Goal: Entertainment & Leisure: Consume media (video, audio)

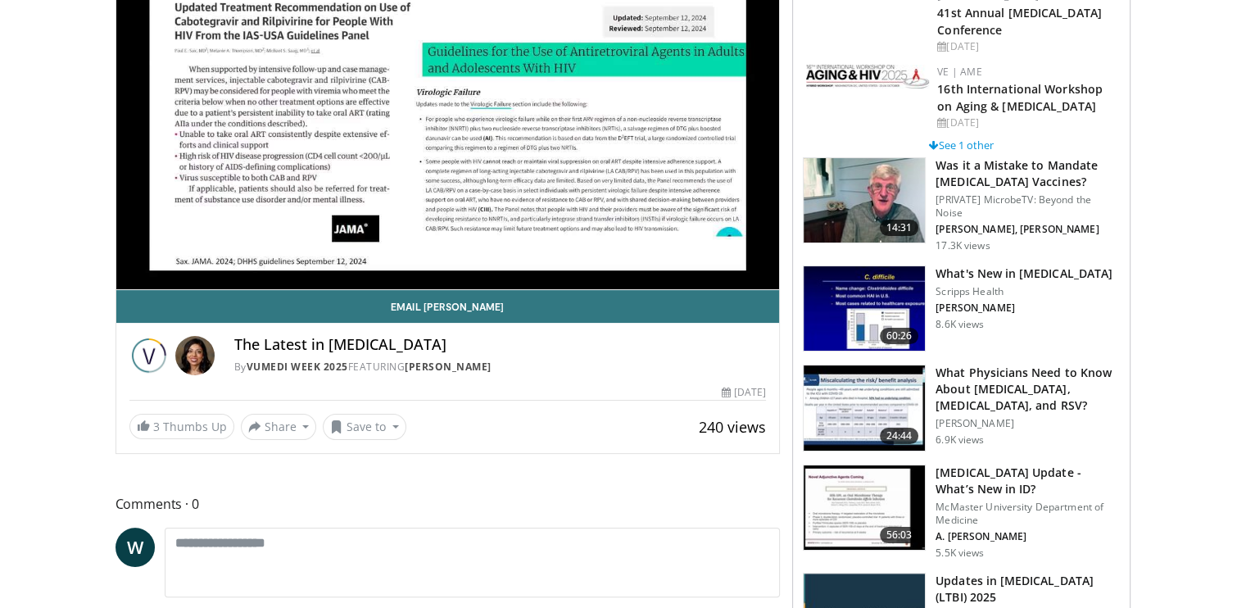
scroll to position [93, 0]
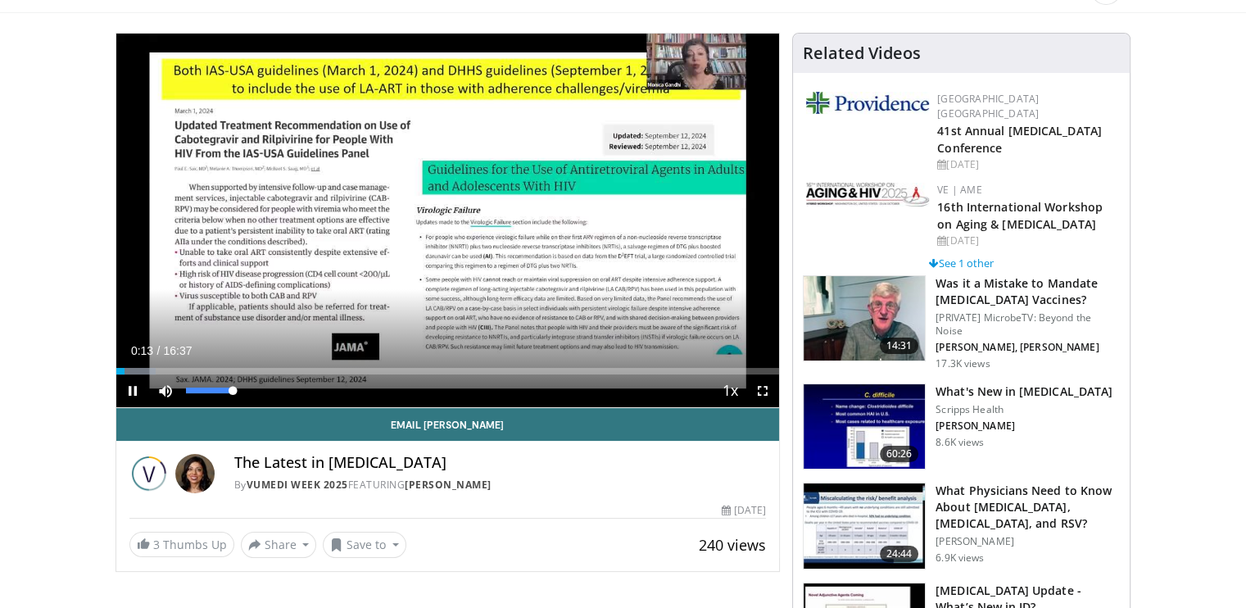
drag, startPoint x: 229, startPoint y: 383, endPoint x: 258, endPoint y: 388, distance: 29.2
click at [258, 388] on div "Mute 100%" at bounding box center [206, 390] width 115 height 33
click at [164, 386] on span "Video Player" at bounding box center [165, 390] width 33 height 33
drag, startPoint x: 131, startPoint y: 367, endPoint x: 308, endPoint y: 374, distance: 177.1
click at [308, 374] on div "Current Time 4:49 / Duration 16:37 Play Skip Backward Skip Forward Unmute 0% Lo…" at bounding box center [448, 390] width 664 height 33
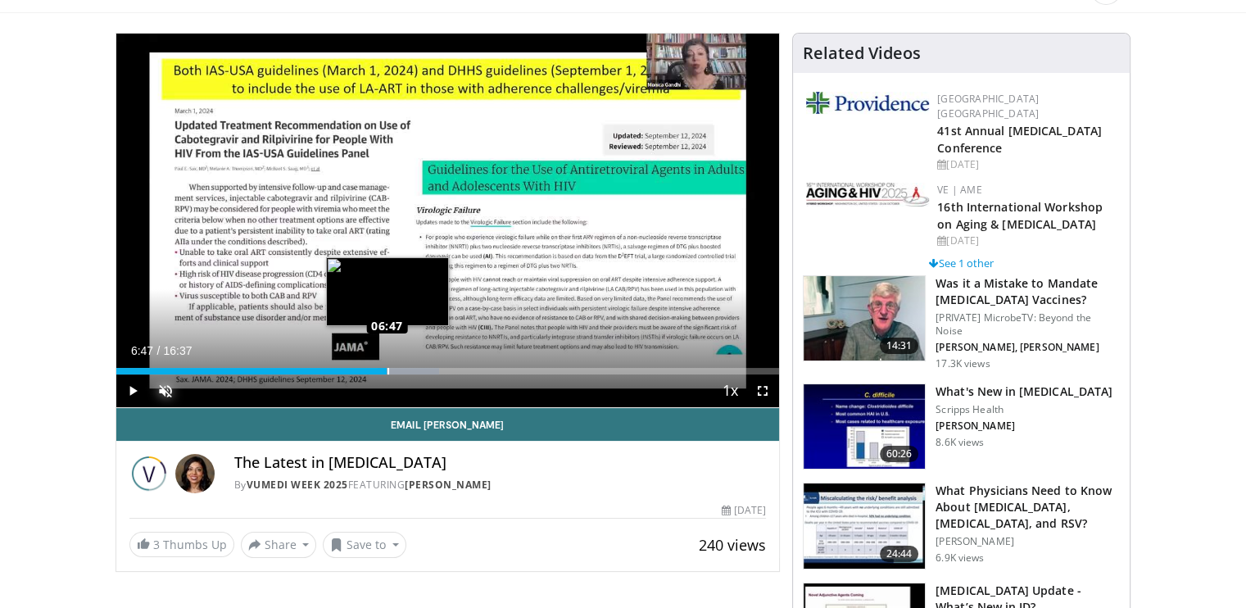
drag, startPoint x: 307, startPoint y: 368, endPoint x: 387, endPoint y: 370, distance: 79.5
click at [387, 370] on div "Loaded : 48.74% 06:47 06:47" at bounding box center [448, 371] width 664 height 7
drag, startPoint x: 395, startPoint y: 370, endPoint x: 410, endPoint y: 370, distance: 14.8
click at [410, 370] on div "Loaded : 48.74% 07:21 07:20" at bounding box center [448, 371] width 664 height 7
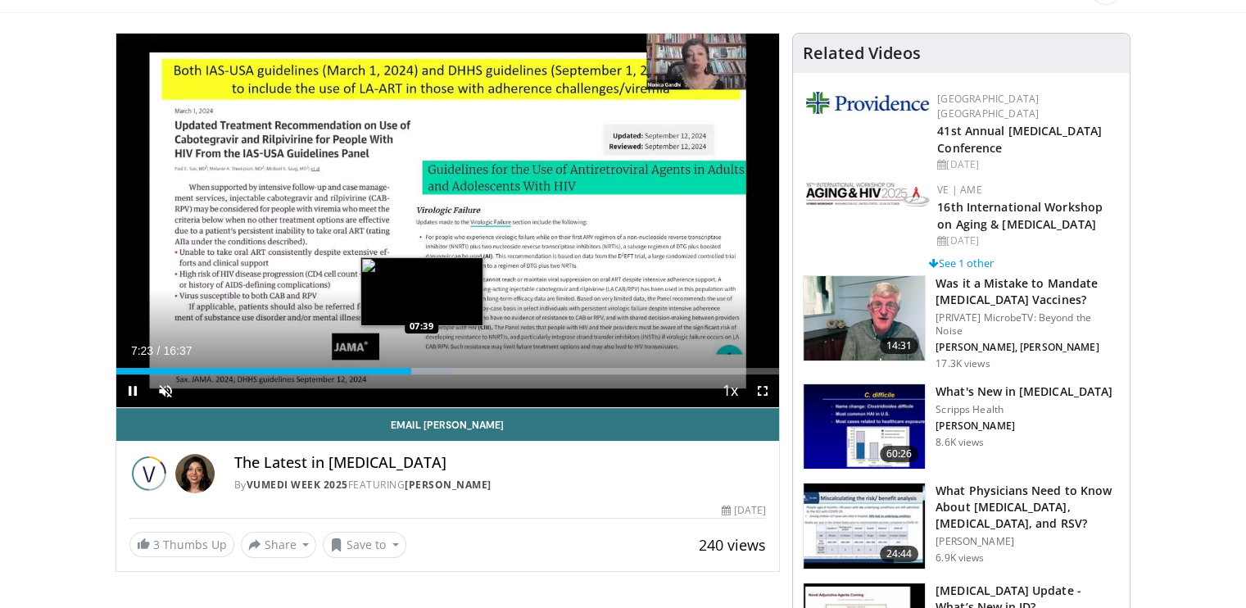
drag, startPoint x: 410, startPoint y: 370, endPoint x: 421, endPoint y: 370, distance: 11.5
click at [421, 370] on video-js "**********" at bounding box center [448, 221] width 664 height 374
drag, startPoint x: 411, startPoint y: 368, endPoint x: 436, endPoint y: 368, distance: 24.6
click at [436, 368] on div "Loaded : 51.15% 08:01 08:00" at bounding box center [448, 371] width 664 height 7
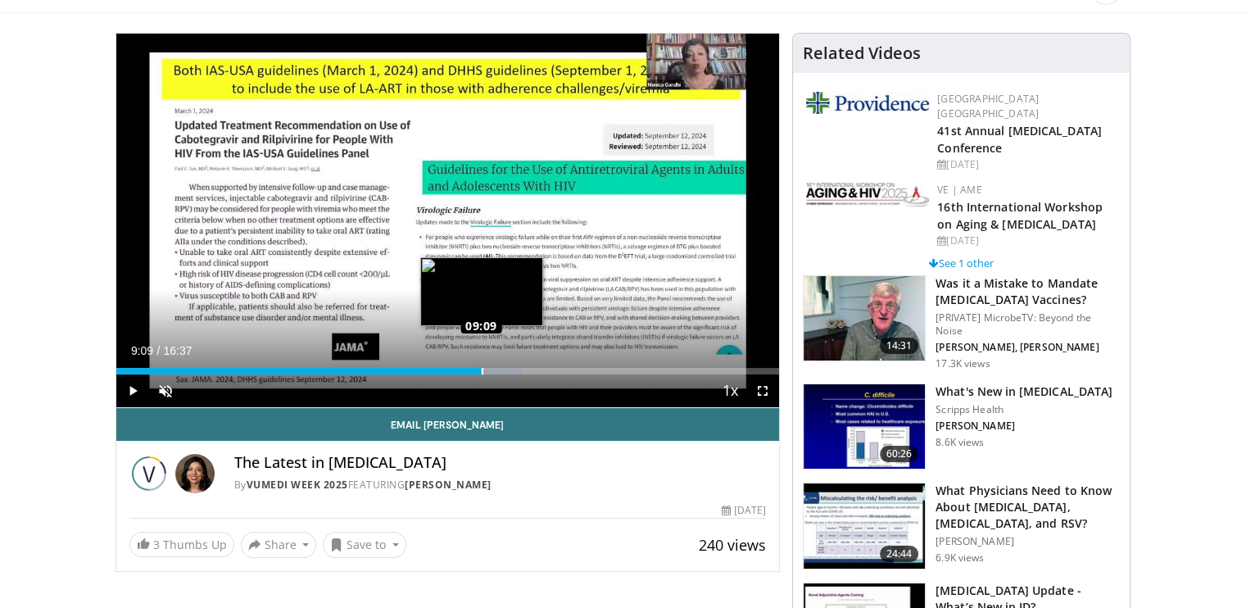
drag, startPoint x: 436, startPoint y: 370, endPoint x: 482, endPoint y: 370, distance: 45.9
click at [482, 370] on div "Loaded : 61.18% 09:09 09:09" at bounding box center [448, 371] width 664 height 7
drag, startPoint x: 482, startPoint y: 370, endPoint x: 506, endPoint y: 372, distance: 23.8
click at [506, 372] on div "Progress Bar" at bounding box center [507, 371] width 2 height 7
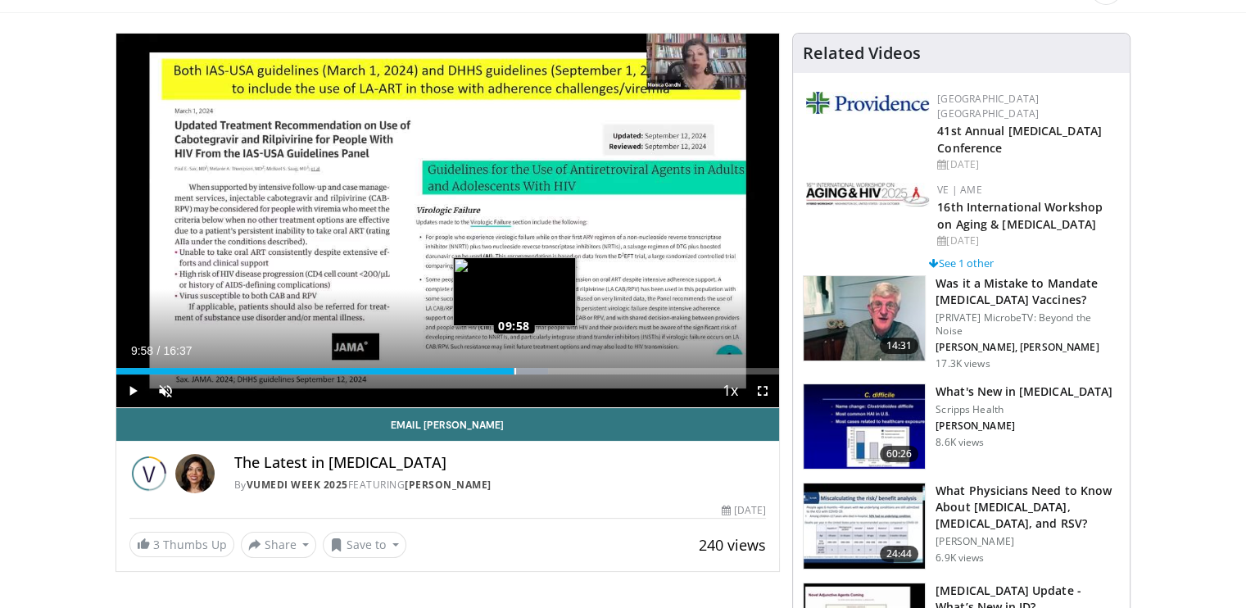
drag, startPoint x: 506, startPoint y: 371, endPoint x: 514, endPoint y: 372, distance: 8.2
click at [515, 372] on div "Progress Bar" at bounding box center [516, 371] width 2 height 7
drag, startPoint x: 515, startPoint y: 370, endPoint x: 537, endPoint y: 372, distance: 22.2
click at [537, 372] on div "Loaded : 68.20% 10:32 10:32" at bounding box center [448, 371] width 664 height 7
click at [543, 372] on div "Loaded : 69.64% 10:42 10:42" at bounding box center [448, 371] width 664 height 7
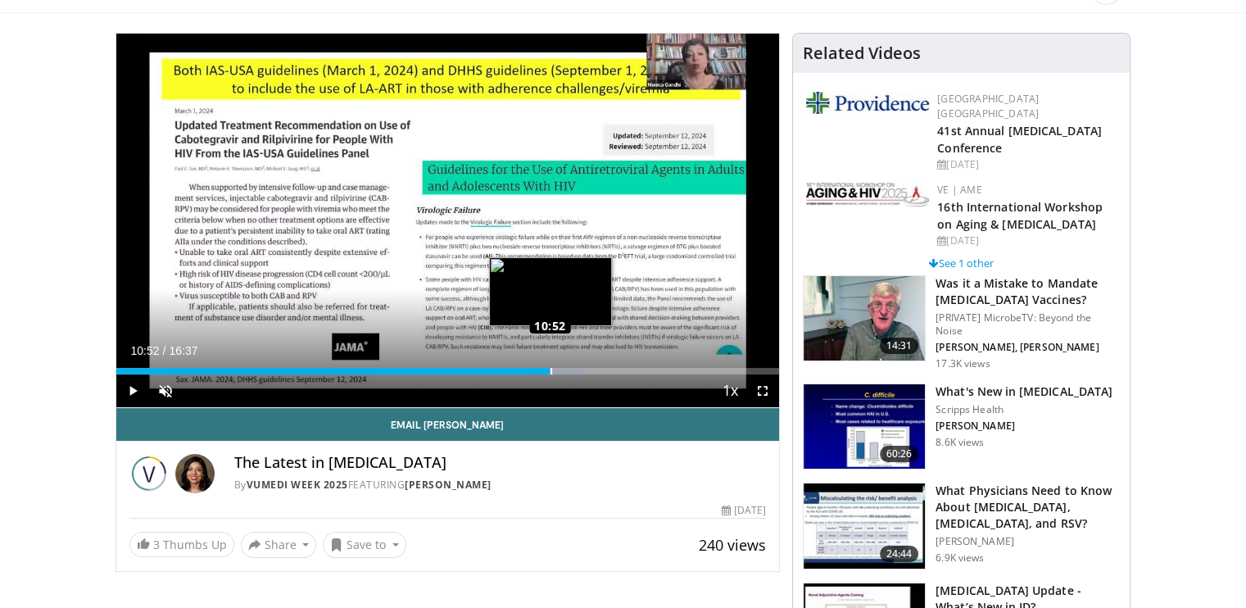
click at [550, 372] on div "Loaded : 70.63% 10:52 10:52" at bounding box center [448, 371] width 664 height 7
drag, startPoint x: 571, startPoint y: 368, endPoint x: 538, endPoint y: 372, distance: 33.0
click at [538, 372] on div "Loaded : 70.20% 10:35 10:36" at bounding box center [448, 371] width 664 height 7
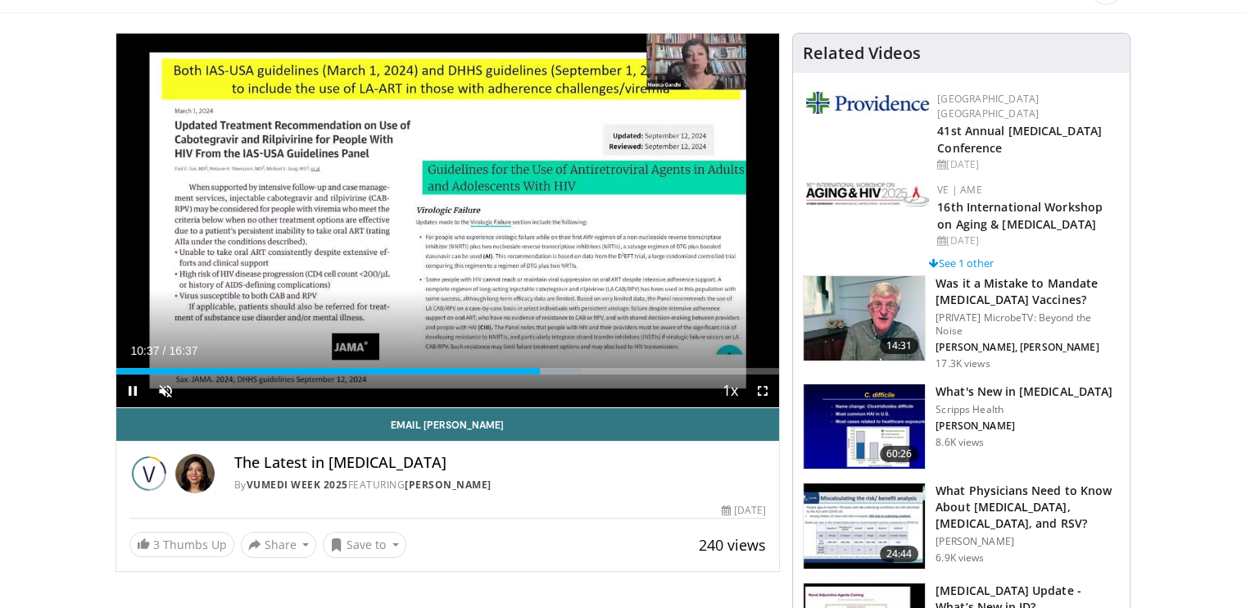
click at [246, 344] on div "Current Time 10:37 / Duration 16:37" at bounding box center [448, 350] width 664 height 15
click at [391, 389] on div "Current Time 10:41 / Duration 16:37 Pause Skip Backward Skip Forward Unmute 0% …" at bounding box center [448, 390] width 664 height 33
click at [123, 384] on span "Video Player" at bounding box center [132, 390] width 33 height 33
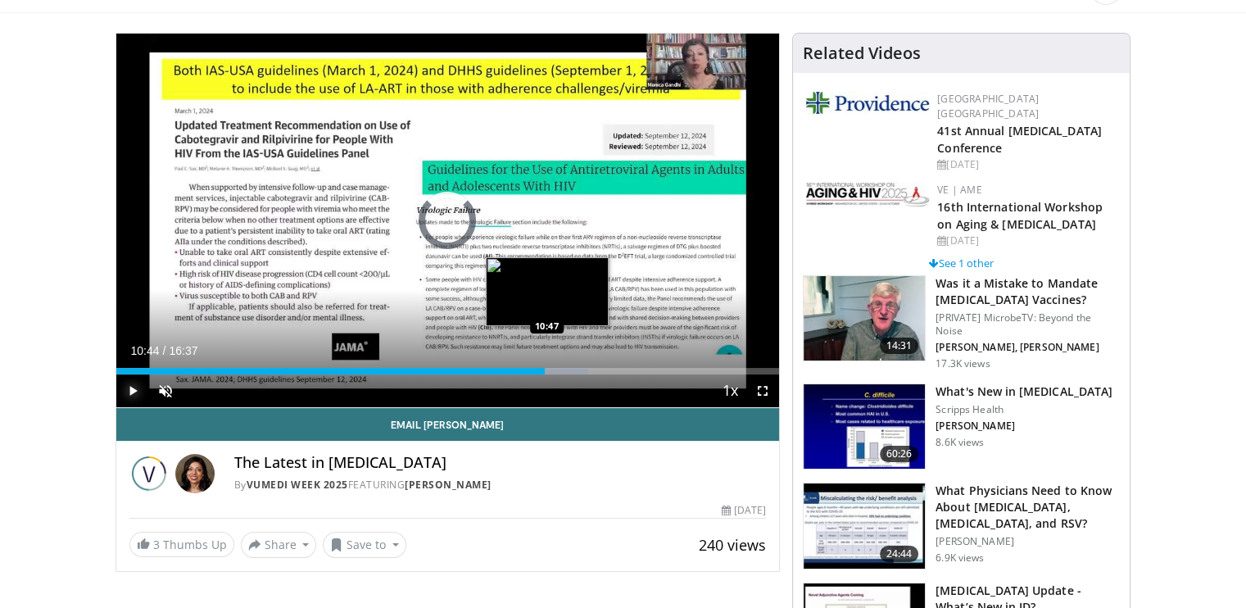
click at [547, 366] on div "Loaded : 71.21% 10:44 10:47" at bounding box center [448, 367] width 664 height 16
click at [550, 366] on div "Loaded : 71.21% 10:49 10:52" at bounding box center [448, 367] width 664 height 16
click at [552, 366] on div "Loaded : 71.63% 10:52 10:54" at bounding box center [448, 367] width 664 height 16
click at [554, 366] on div "Loaded : 72.21% 10:56 10:57" at bounding box center [448, 367] width 664 height 16
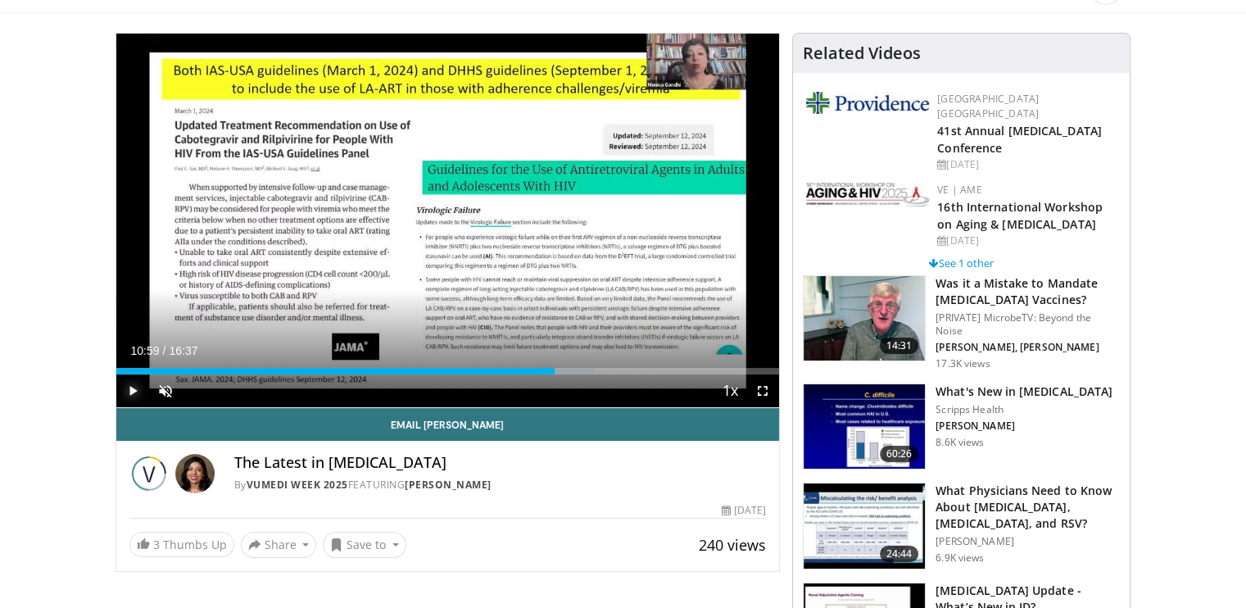
click at [132, 386] on span "Video Player" at bounding box center [132, 390] width 33 height 33
click at [128, 385] on span "Video Player" at bounding box center [132, 390] width 33 height 33
click at [132, 386] on span "Video Player" at bounding box center [132, 390] width 33 height 33
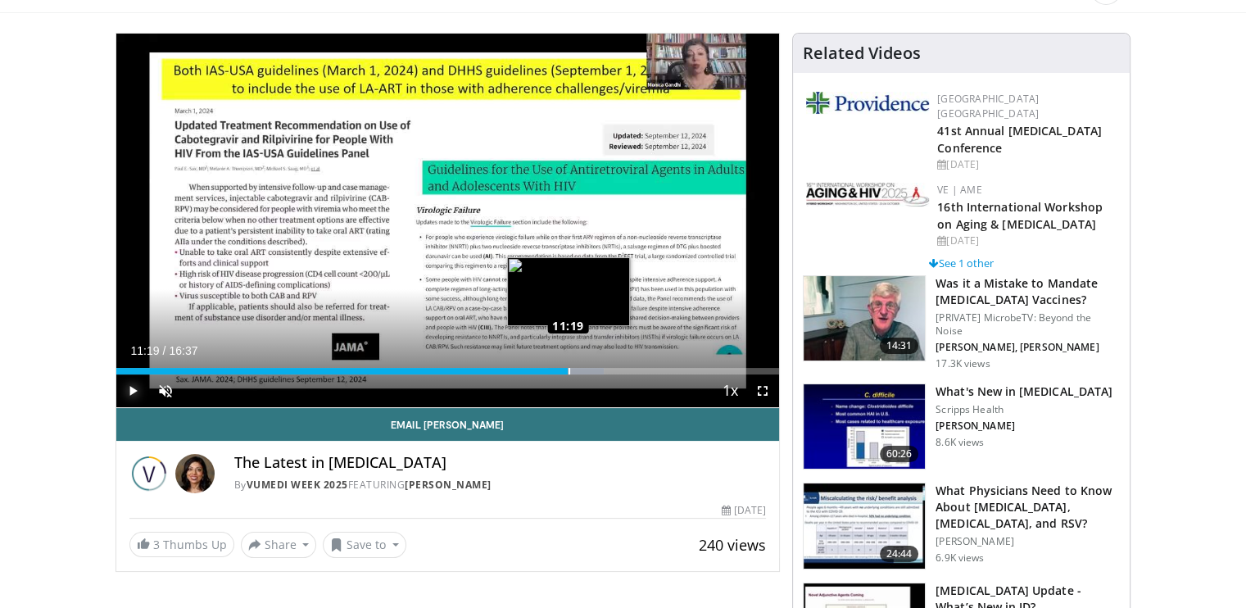
click at [567, 370] on div "Loaded : 73.61% 11:19 11:19" at bounding box center [448, 371] width 664 height 7
drag, startPoint x: 567, startPoint y: 370, endPoint x: 576, endPoint y: 370, distance: 9.0
click at [576, 370] on video-js "**********" at bounding box center [448, 221] width 664 height 374
drag, startPoint x: 571, startPoint y: 368, endPoint x: 580, endPoint y: 369, distance: 9.1
click at [580, 369] on div "Loaded : 75.22% 11:39 11:36" at bounding box center [448, 371] width 664 height 7
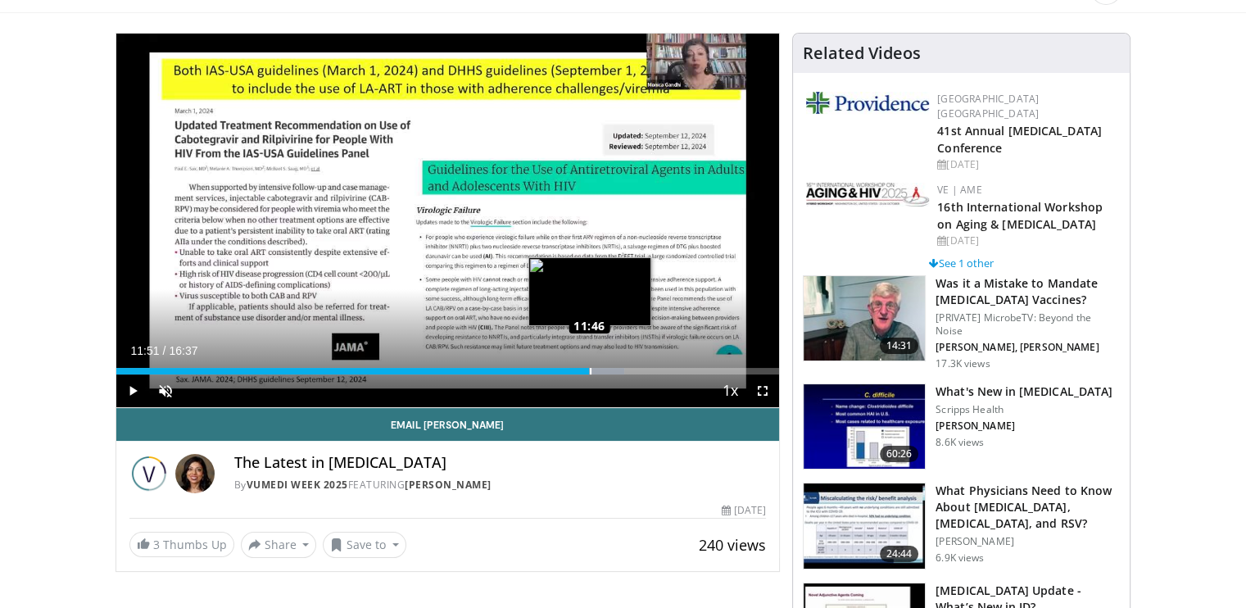
click at [589, 368] on div "Loaded : 76.60% 11:51 11:46" at bounding box center [448, 371] width 664 height 7
click at [597, 368] on div "Progress Bar" at bounding box center [598, 371] width 2 height 7
click at [605, 368] on div "Loaded : 80.23% 12:14 12:13" at bounding box center [448, 371] width 664 height 7
click at [612, 369] on div "Loaded : 80.23% 12:25 12:25" at bounding box center [448, 371] width 664 height 7
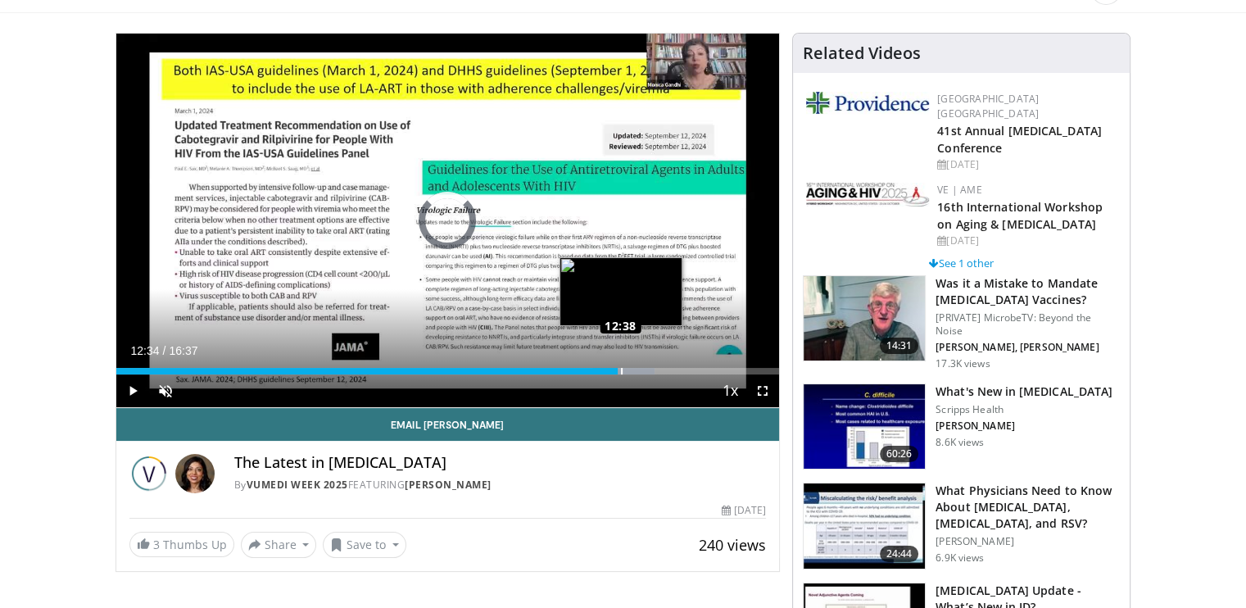
click at [620, 369] on div "Loaded : 81.24% 12:38 12:38" at bounding box center [448, 371] width 664 height 7
click at [624, 369] on div "Loaded : 82.24% 12:44 12:44" at bounding box center [448, 371] width 664 height 7
click at [629, 368] on div "Progress Bar" at bounding box center [630, 371] width 2 height 7
click at [634, 368] on div "Loaded : 83.56% 12:59 12:59" at bounding box center [448, 371] width 664 height 7
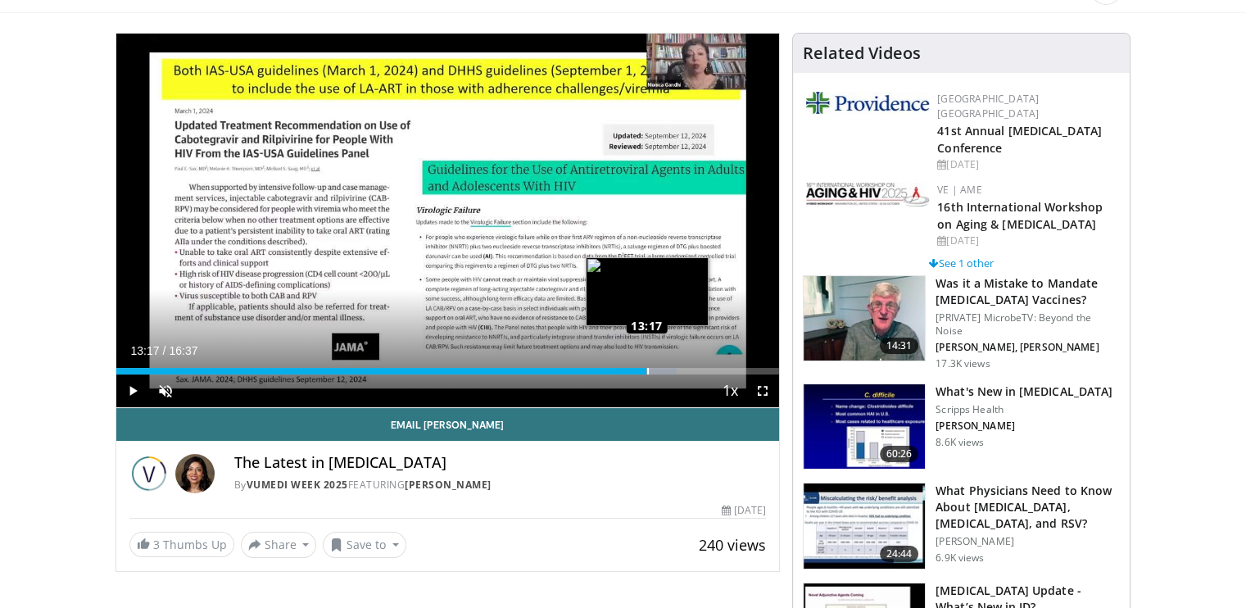
drag, startPoint x: 636, startPoint y: 370, endPoint x: 647, endPoint y: 370, distance: 10.7
click at [647, 370] on div "Loaded : 84.56% 13:17 13:17" at bounding box center [448, 371] width 664 height 7
click at [653, 369] on div "Loaded : 86.25% 13:27 13:27" at bounding box center [448, 371] width 664 height 7
click at [660, 369] on div "Loaded : 87.25% 13:37 13:37" at bounding box center [448, 371] width 664 height 7
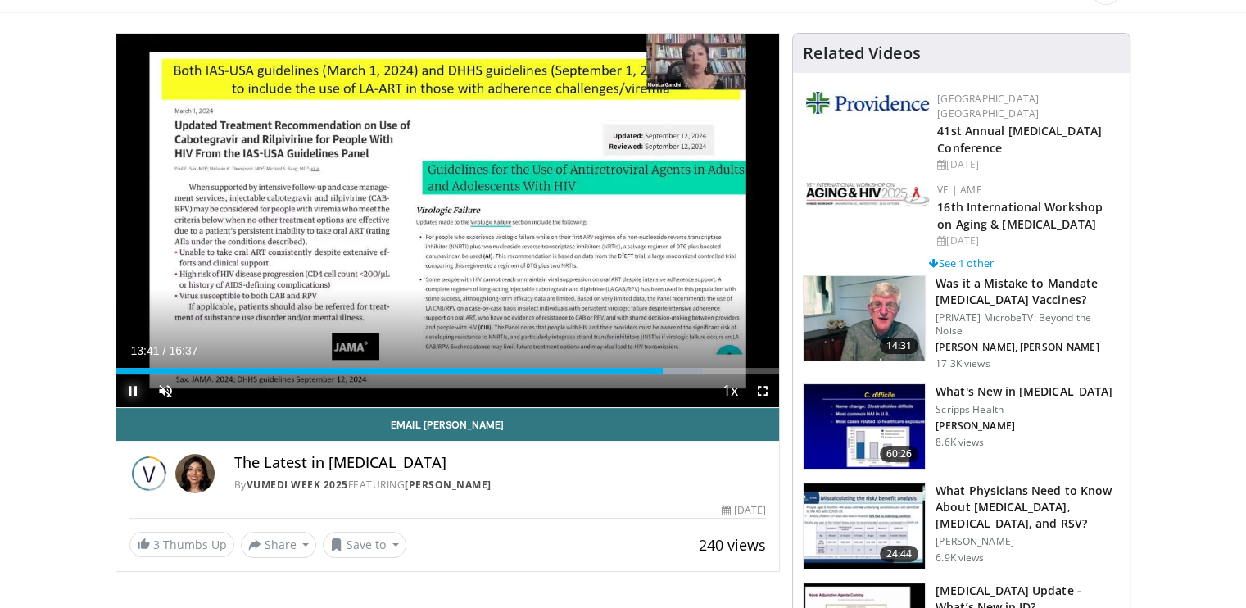
click at [128, 387] on span "Video Player" at bounding box center [132, 390] width 33 height 33
click at [556, 493] on div "The Latest in [MEDICAL_DATA] By Vumedi Week 2025 FEATURING [PERSON_NAME] By Vum…" at bounding box center [448, 469] width 664 height 56
click at [130, 385] on span "Video Player" at bounding box center [132, 390] width 33 height 33
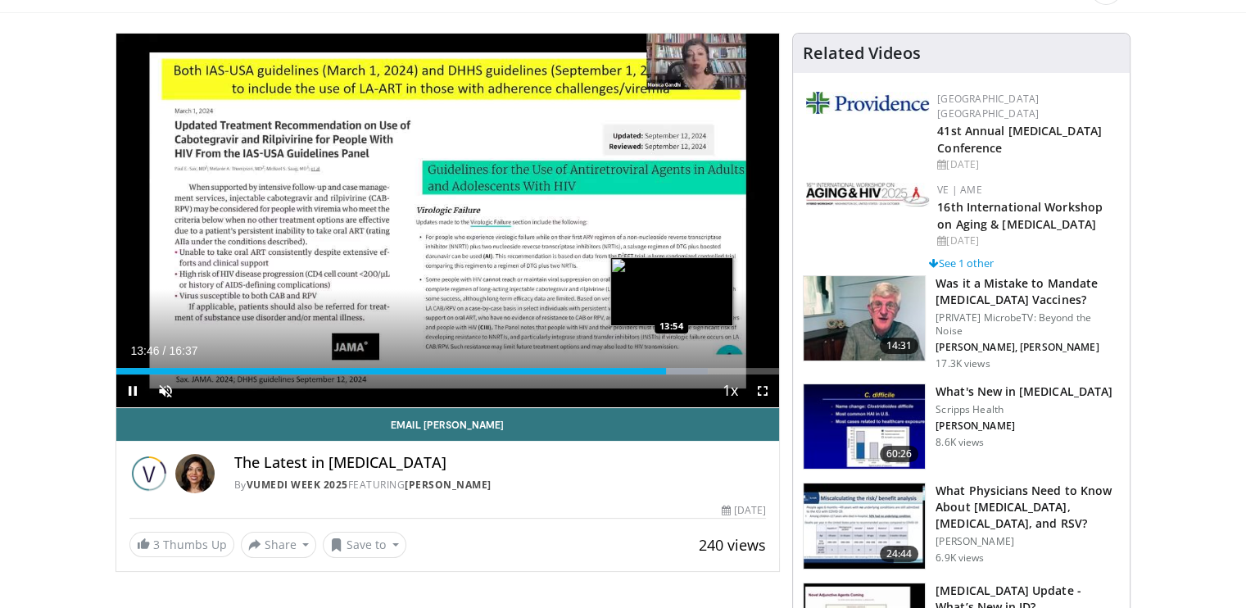
click at [673, 370] on video-js "**********" at bounding box center [448, 221] width 664 height 374
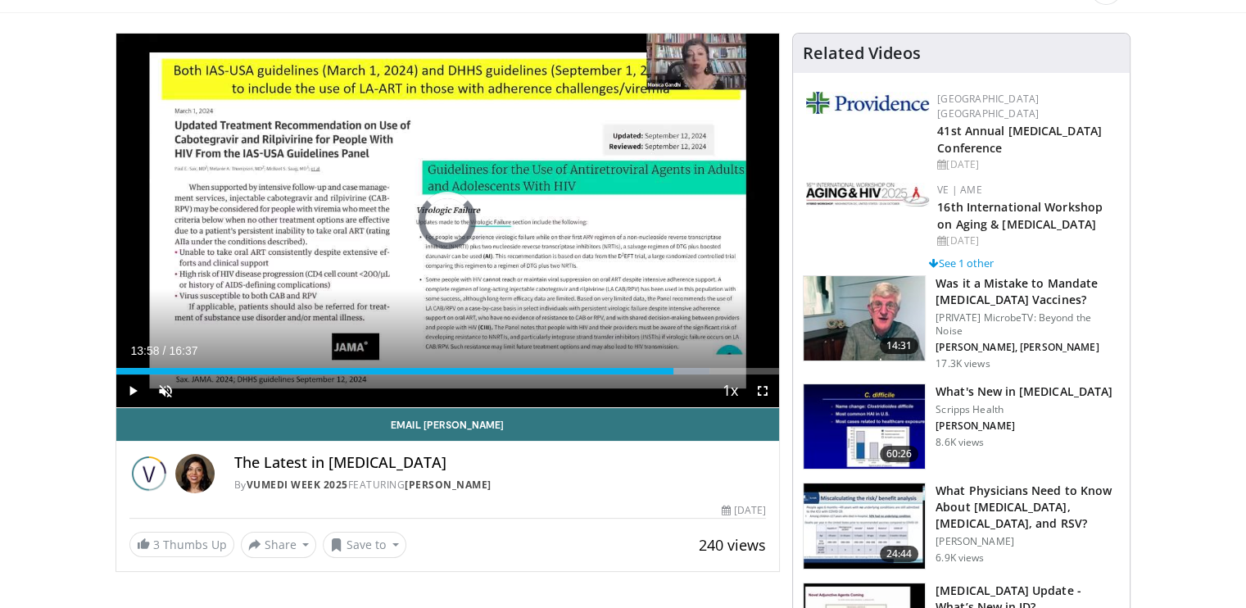
drag, startPoint x: 668, startPoint y: 370, endPoint x: 678, endPoint y: 370, distance: 9.8
click at [678, 370] on div "Loaded : 89.53% 14:00 14:03" at bounding box center [448, 371] width 664 height 7
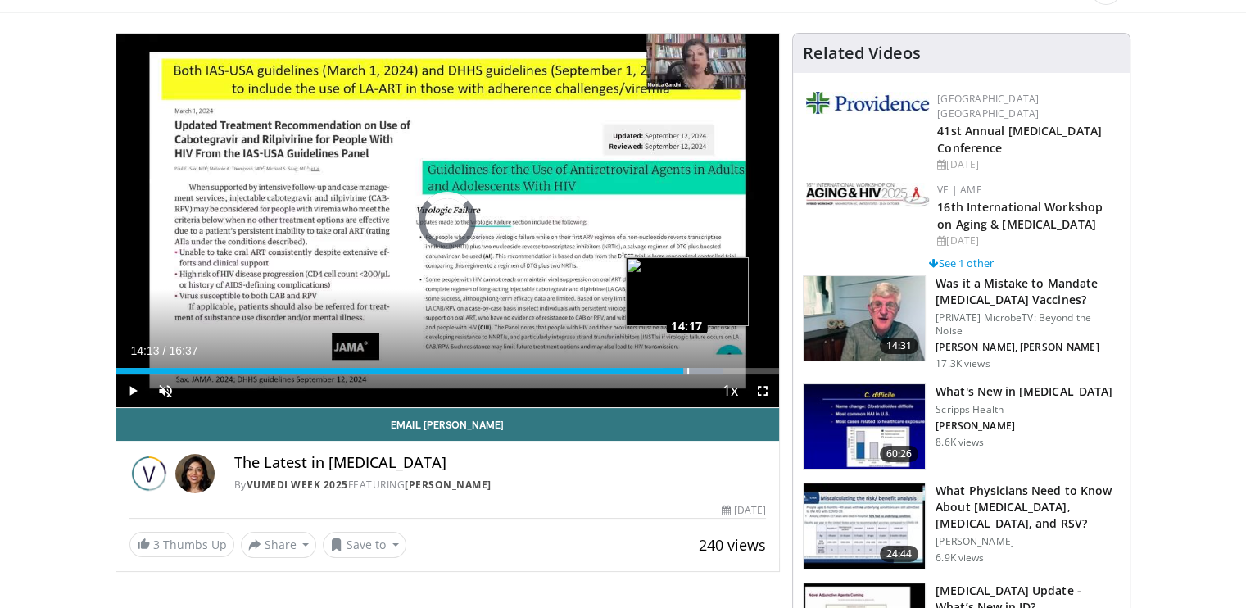
click at [688, 370] on div "Loaded : 91.52% 14:15 14:17" at bounding box center [448, 371] width 664 height 7
click at [694, 369] on div "Loaded : 92.52% 14:29 14:27" at bounding box center [448, 371] width 664 height 7
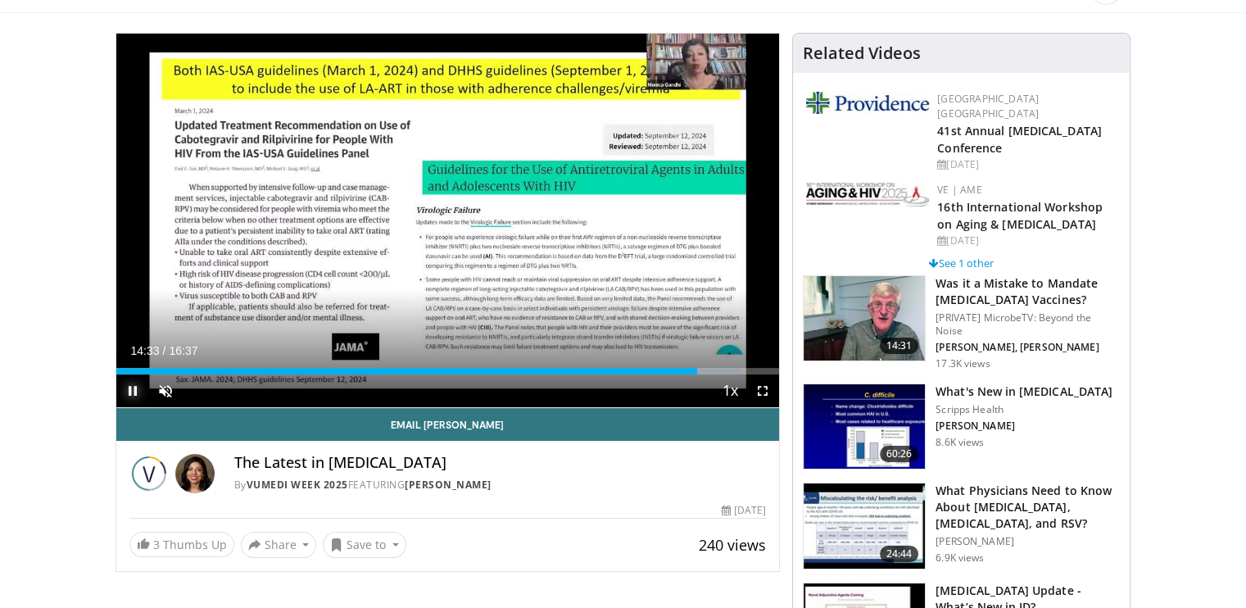
click at [128, 390] on span "Video Player" at bounding box center [132, 390] width 33 height 33
